Goal: Information Seeking & Learning: Learn about a topic

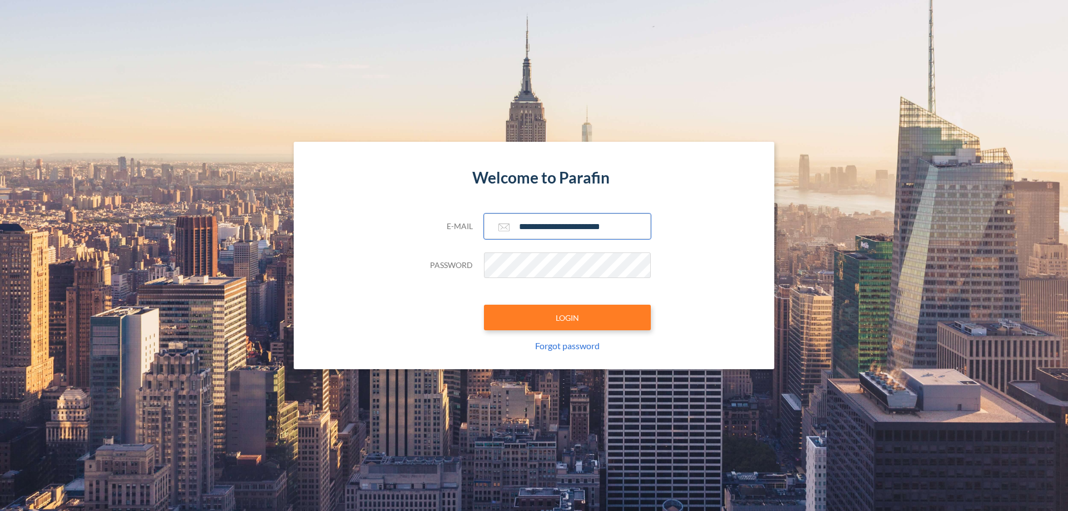
type input "**********"
click at [567, 318] on button "LOGIN" at bounding box center [567, 318] width 167 height 26
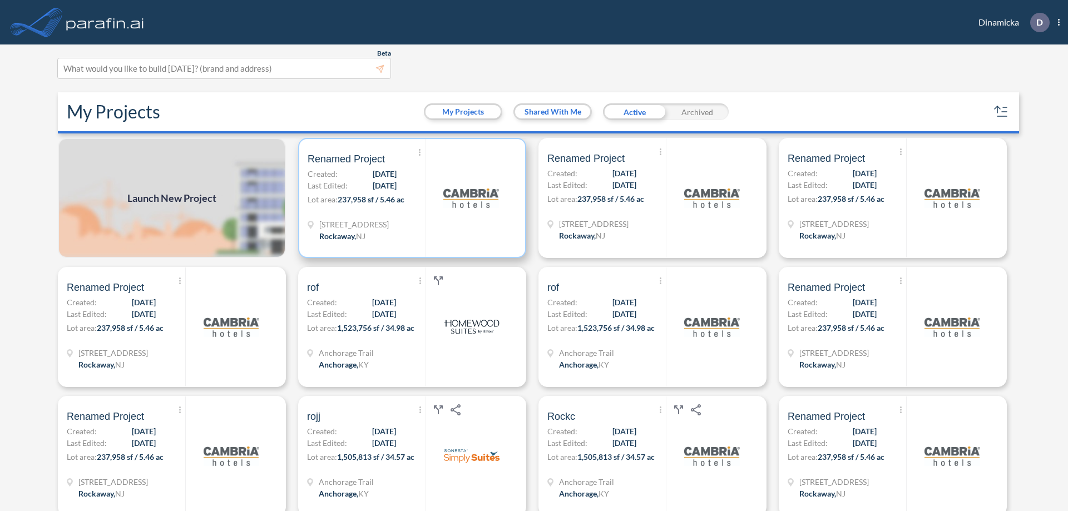
scroll to position [3, 0]
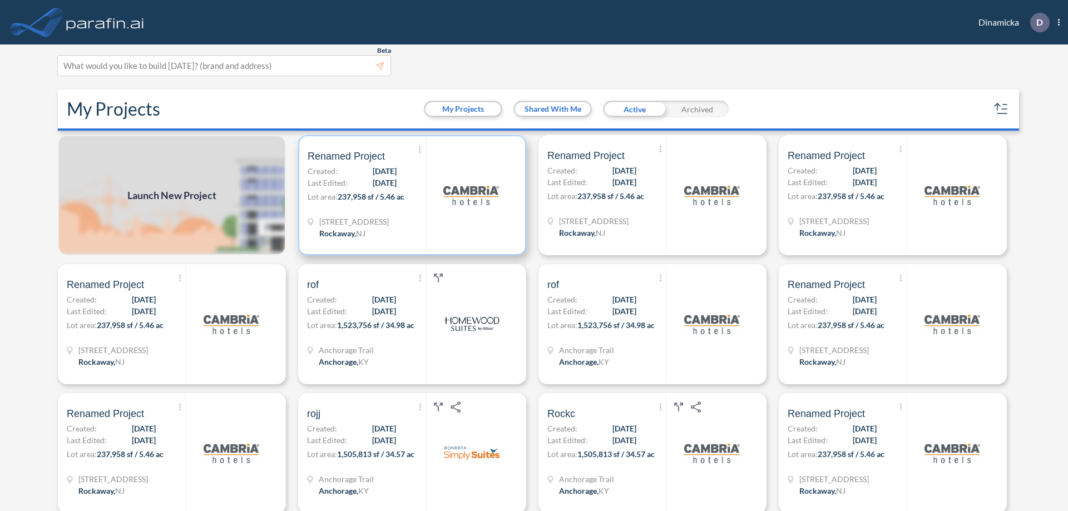
click at [410, 195] on p "Lot area: 237,958 sf / 5.46 ac" at bounding box center [367, 199] width 118 height 16
